Goal: Task Accomplishment & Management: Complete application form

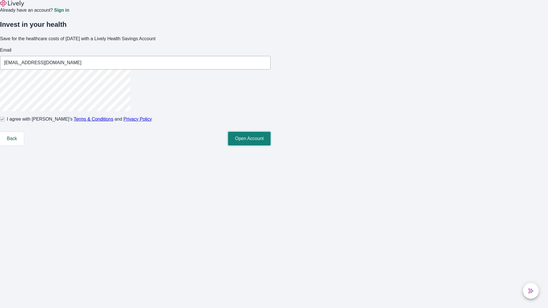
click at [271, 146] on button "Open Account" at bounding box center [249, 139] width 43 height 14
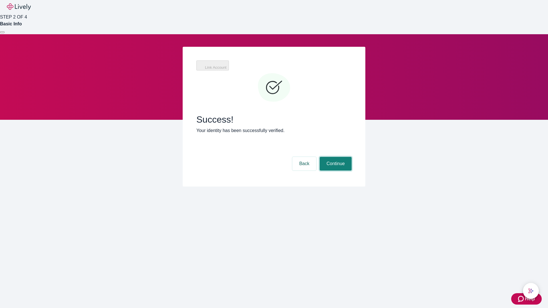
click at [335, 157] on button "Continue" at bounding box center [336, 164] width 32 height 14
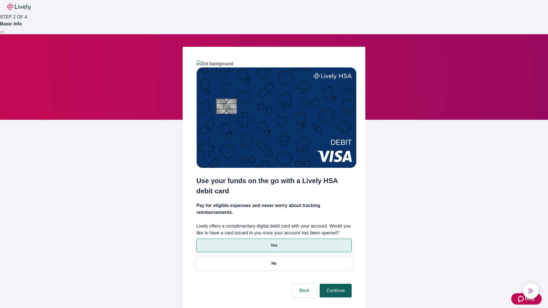
click at [274, 261] on p "No" at bounding box center [273, 264] width 5 height 6
click at [335, 284] on button "Continue" at bounding box center [336, 291] width 32 height 14
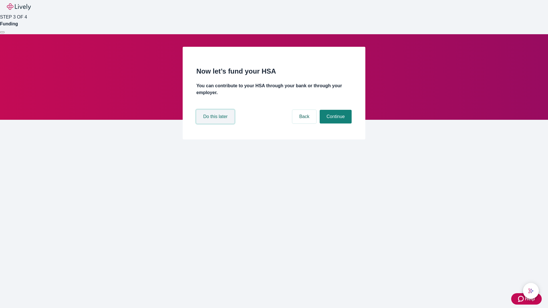
click at [216, 124] on button "Do this later" at bounding box center [215, 117] width 38 height 14
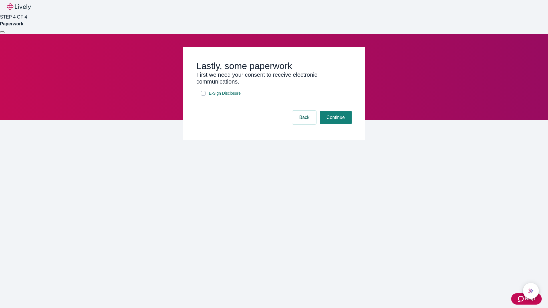
click at [203, 96] on input "E-Sign Disclosure" at bounding box center [203, 93] width 5 height 5
checkbox input "true"
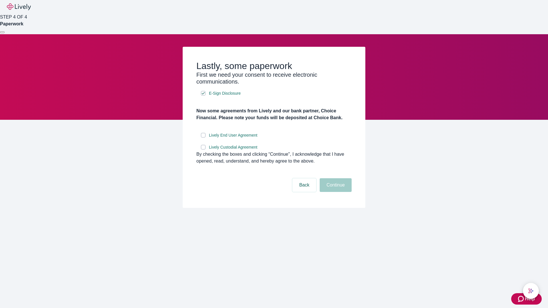
click at [203, 138] on input "Lively End User Agreement" at bounding box center [203, 135] width 5 height 5
checkbox input "true"
click at [203, 150] on input "Lively Custodial Agreement" at bounding box center [203, 147] width 5 height 5
checkbox input "true"
click at [335, 192] on button "Continue" at bounding box center [336, 185] width 32 height 14
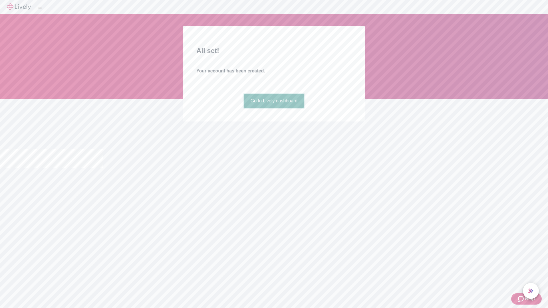
click at [274, 108] on link "Go to Lively dashboard" at bounding box center [274, 101] width 61 height 14
